Goal: Task Accomplishment & Management: Use online tool/utility

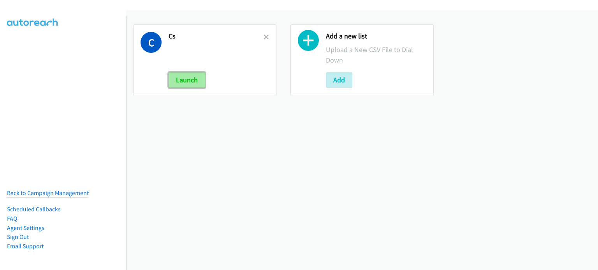
click at [189, 78] on button "Launch" at bounding box center [187, 80] width 37 height 16
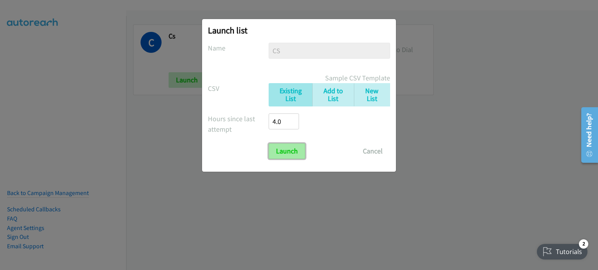
click at [288, 148] on input "Launch" at bounding box center [287, 152] width 37 height 16
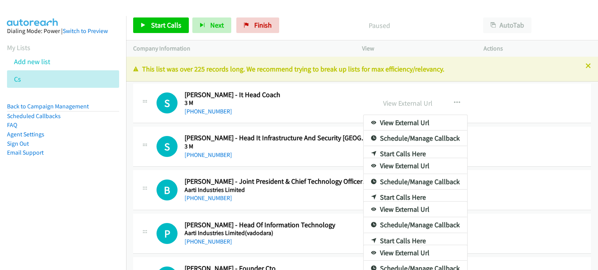
click at [22, 184] on aside "Dialing Mode: Power | Switch to Preview My Lists Add new list Cs Back to Campai…" at bounding box center [63, 104] width 126 height 177
click at [498, 26] on div at bounding box center [299, 135] width 598 height 270
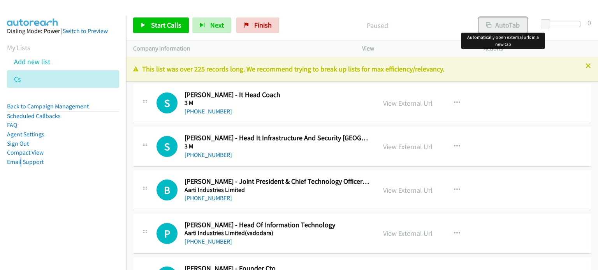
click at [511, 23] on button "AutoTab" at bounding box center [503, 26] width 48 height 16
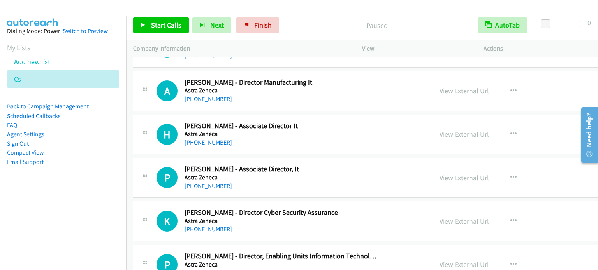
scroll to position [5979, 0]
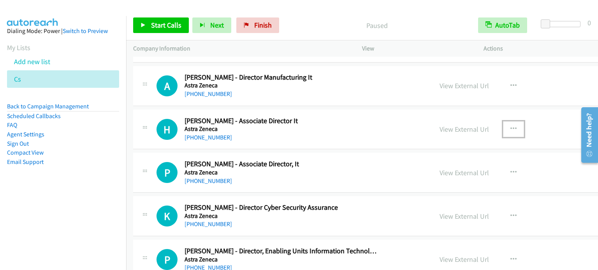
click at [510, 126] on icon "button" at bounding box center [513, 129] width 6 height 6
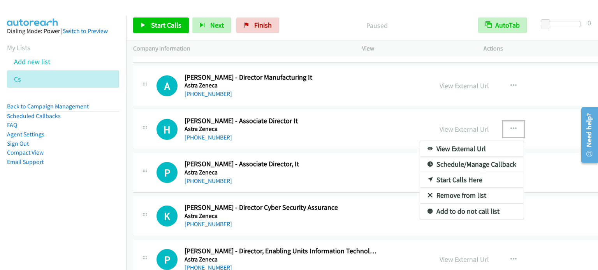
click at [432, 172] on link "Start Calls Here" at bounding box center [472, 180] width 104 height 16
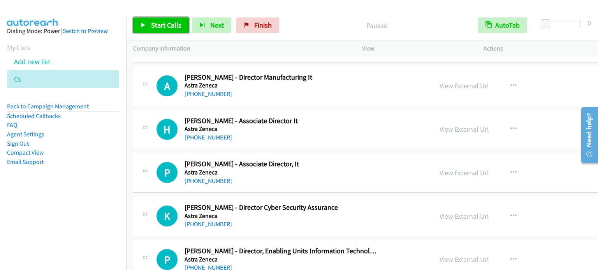
click at [165, 23] on span "Start Calls" at bounding box center [166, 25] width 30 height 9
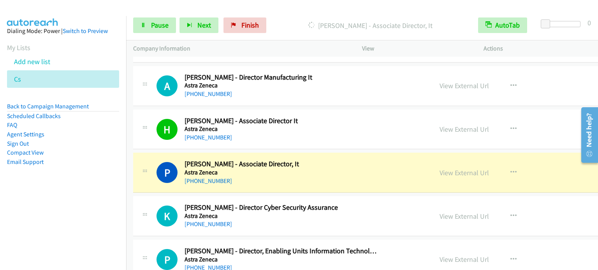
click at [47, 203] on nav "Dialing Mode: Power | Switch to Preview My Lists Add new list Cs Back to Campai…" at bounding box center [63, 151] width 126 height 270
click at [46, 222] on nav "Dialing Mode: Power | Switch to Preview My Lists Add new list Cs Back to Campai…" at bounding box center [63, 151] width 126 height 270
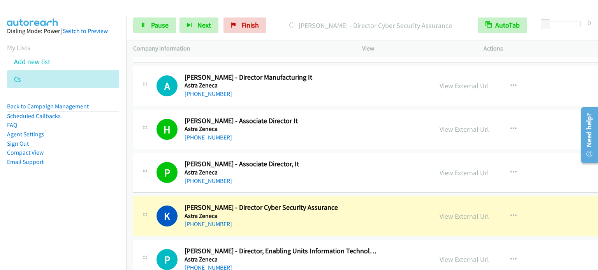
click at [63, 224] on nav "Dialing Mode: Power | Switch to Preview My Lists Add new list Cs Back to Campai…" at bounding box center [63, 151] width 126 height 270
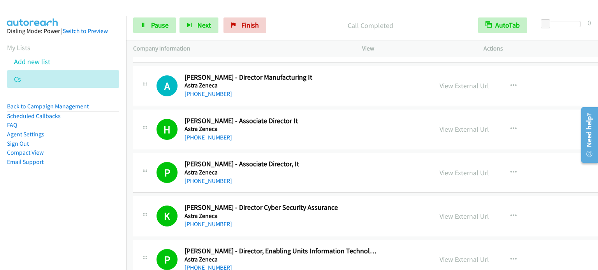
click at [111, 177] on aside "Dialing Mode: Power | Switch to Preview My Lists Add new list Cs Back to Campai…" at bounding box center [63, 109] width 126 height 186
click at [154, 26] on span "Pause" at bounding box center [160, 25] width 18 height 9
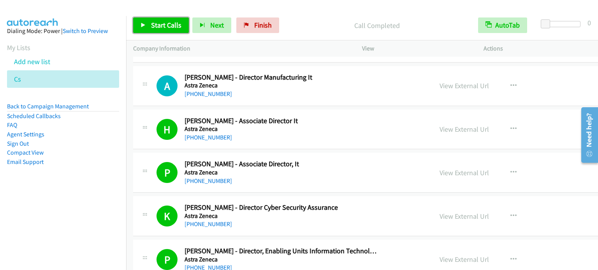
click at [165, 25] on span "Start Calls" at bounding box center [166, 25] width 30 height 9
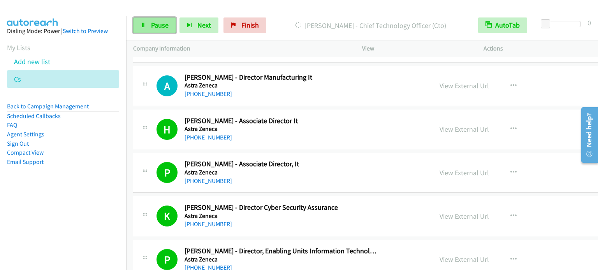
click at [151, 28] on span "Pause" at bounding box center [160, 25] width 18 height 9
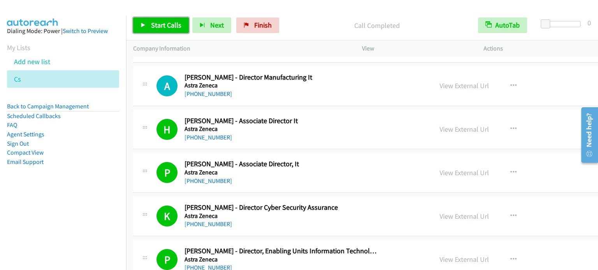
click at [163, 25] on span "Start Calls" at bounding box center [166, 25] width 30 height 9
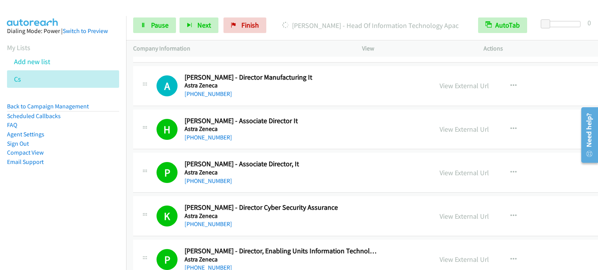
click at [104, 173] on aside "Dialing Mode: Power | Switch to Preview My Lists Add new list Cs Back to Campai…" at bounding box center [63, 109] width 126 height 186
click at [158, 29] on link "Pause" at bounding box center [154, 26] width 43 height 16
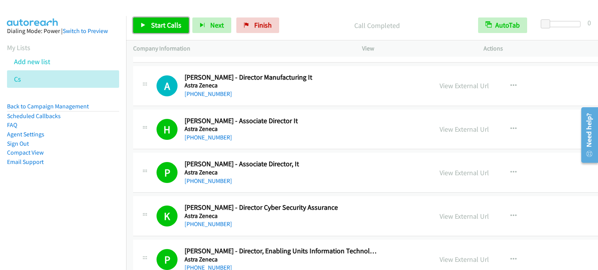
click at [164, 21] on span "Start Calls" at bounding box center [166, 25] width 30 height 9
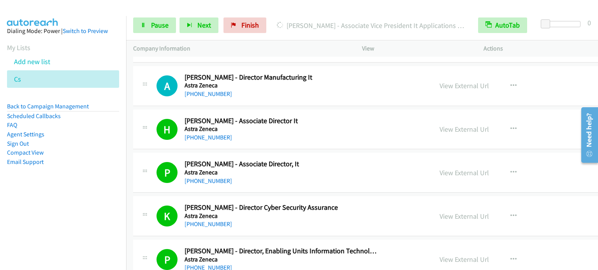
click at [47, 177] on aside "Dialing Mode: Power | Switch to Preview My Lists Add new list Cs Back to Campai…" at bounding box center [63, 109] width 126 height 186
click at [79, 228] on nav "Dialing Mode: Power | Switch to Preview My Lists Add new list Cs Back to Campai…" at bounding box center [63, 151] width 126 height 270
click at [81, 214] on nav "Dialing Mode: Power | Switch to Preview My Lists Add new list Cs Back to Campai…" at bounding box center [63, 151] width 126 height 270
click at [102, 152] on li "Compact View" at bounding box center [63, 152] width 112 height 9
click at [149, 26] on link "Pause" at bounding box center [154, 26] width 43 height 16
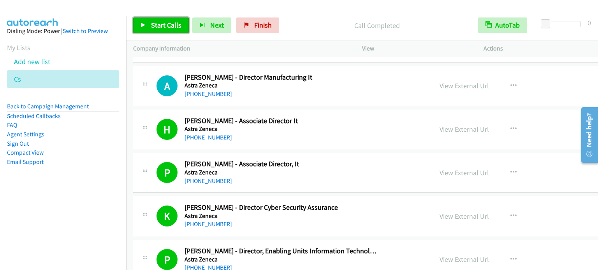
click at [165, 23] on span "Start Calls" at bounding box center [166, 25] width 30 height 9
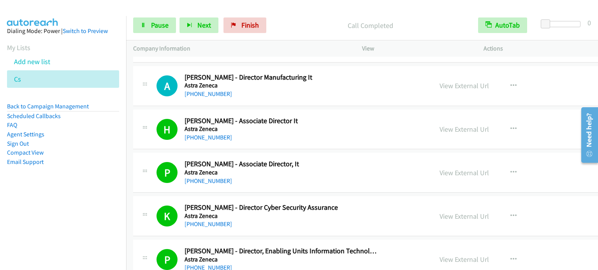
drag, startPoint x: 93, startPoint y: 149, endPoint x: 221, endPoint y: 4, distance: 193.6
click at [95, 148] on ul "Back to Campaign Management Scheduled Callbacks FAQ Agent Settings Sign Out Com…" at bounding box center [63, 134] width 112 height 65
click at [156, 27] on span "Pause" at bounding box center [160, 25] width 18 height 9
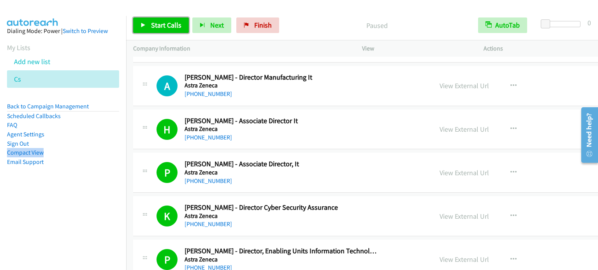
click at [158, 23] on span "Start Calls" at bounding box center [166, 25] width 30 height 9
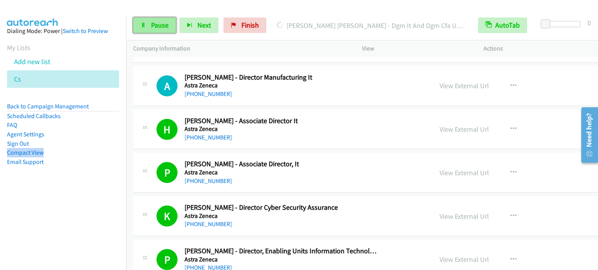
click at [151, 27] on span "Pause" at bounding box center [160, 25] width 18 height 9
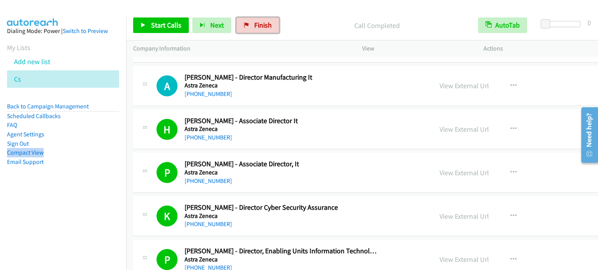
click at [254, 26] on span "Finish" at bounding box center [263, 25] width 18 height 9
